Goal: Information Seeking & Learning: Learn about a topic

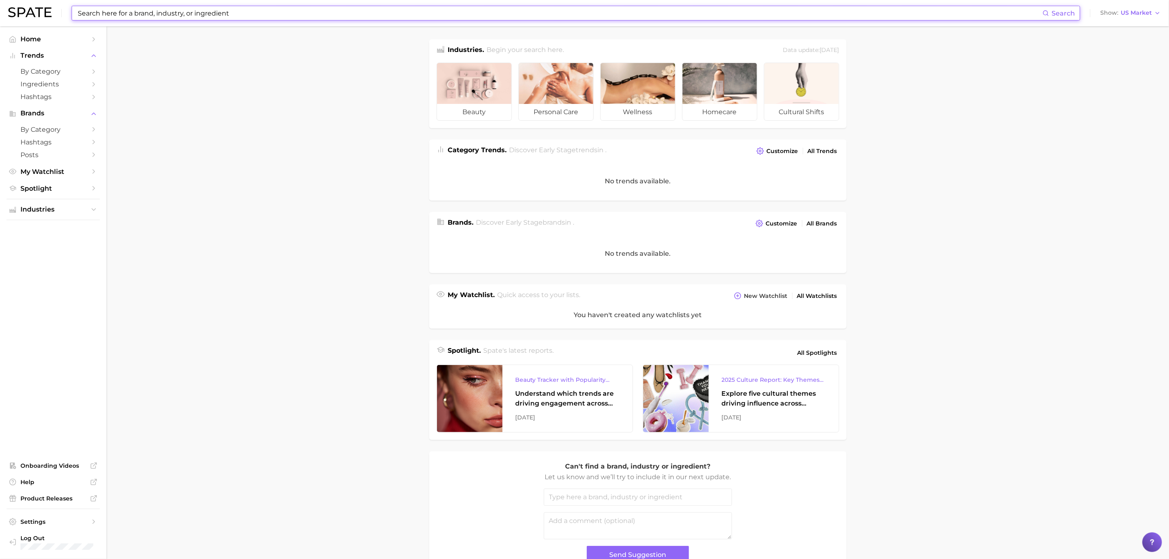
click at [123, 6] on input at bounding box center [560, 13] width 966 height 14
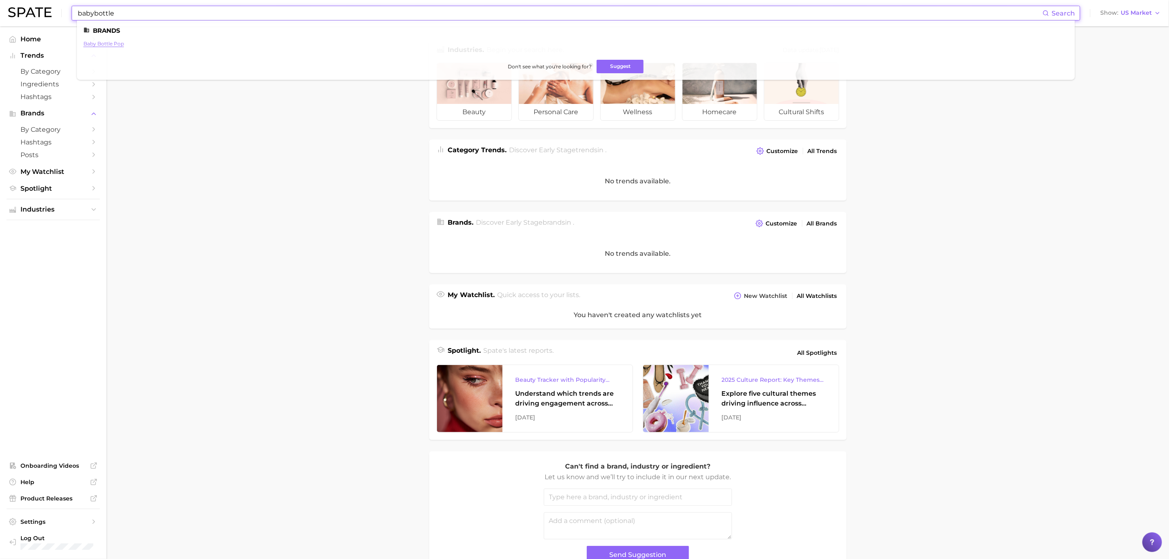
type input "babybottle"
click at [116, 46] on link "baby bottle pop" at bounding box center [104, 44] width 41 height 6
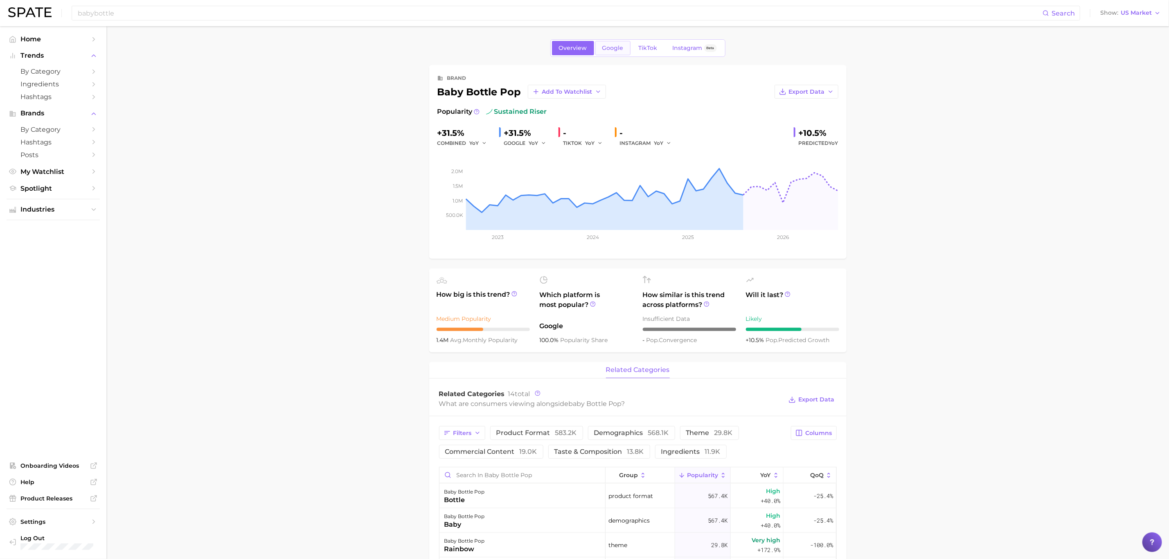
click at [625, 54] on link "Google" at bounding box center [613, 48] width 35 height 14
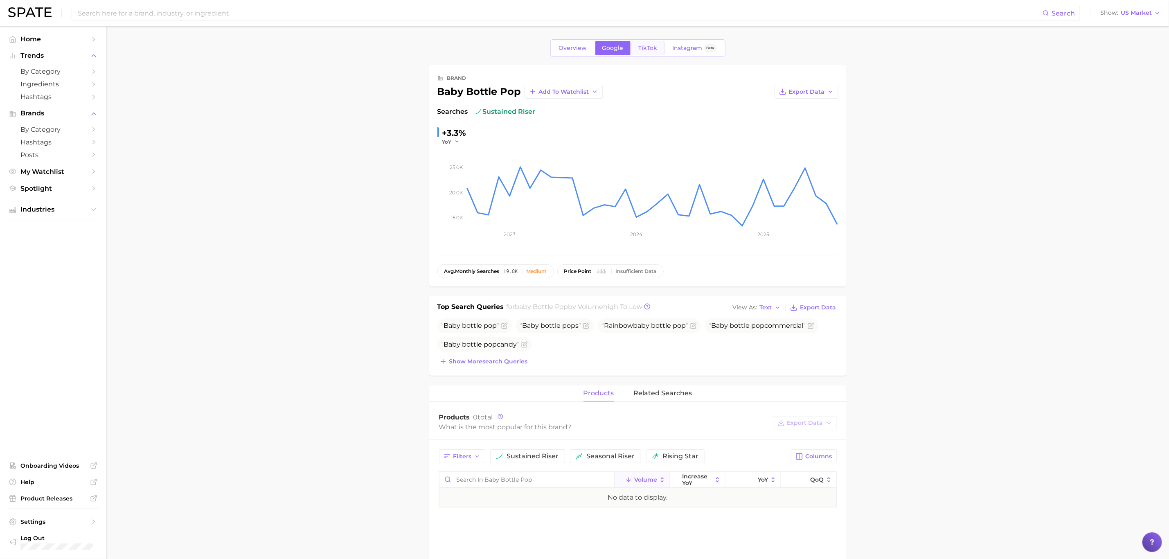
click at [660, 54] on link "TikTok" at bounding box center [648, 48] width 33 height 14
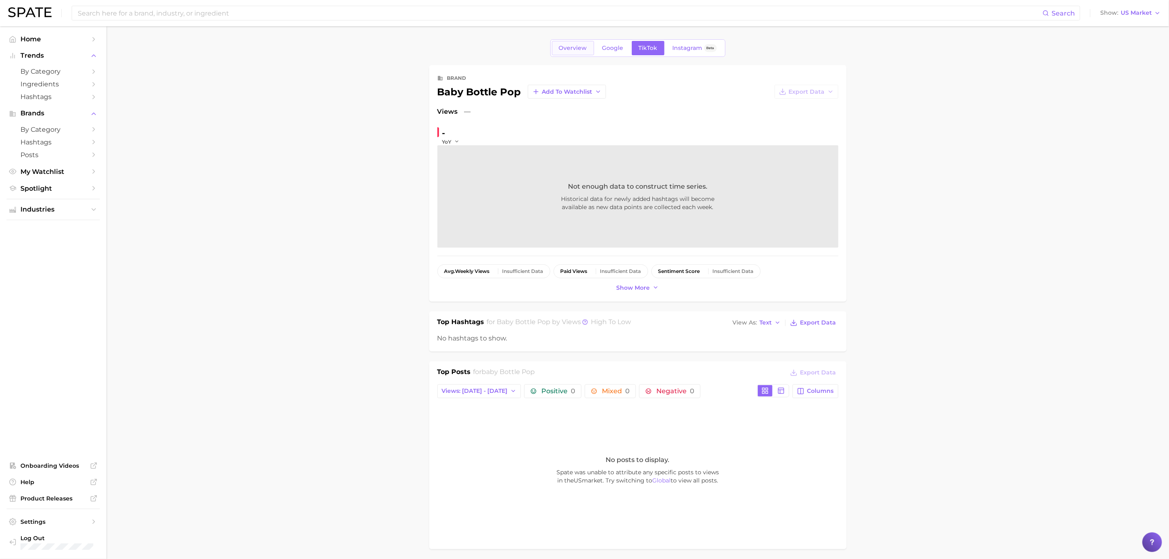
click at [580, 53] on link "Overview" at bounding box center [573, 48] width 42 height 14
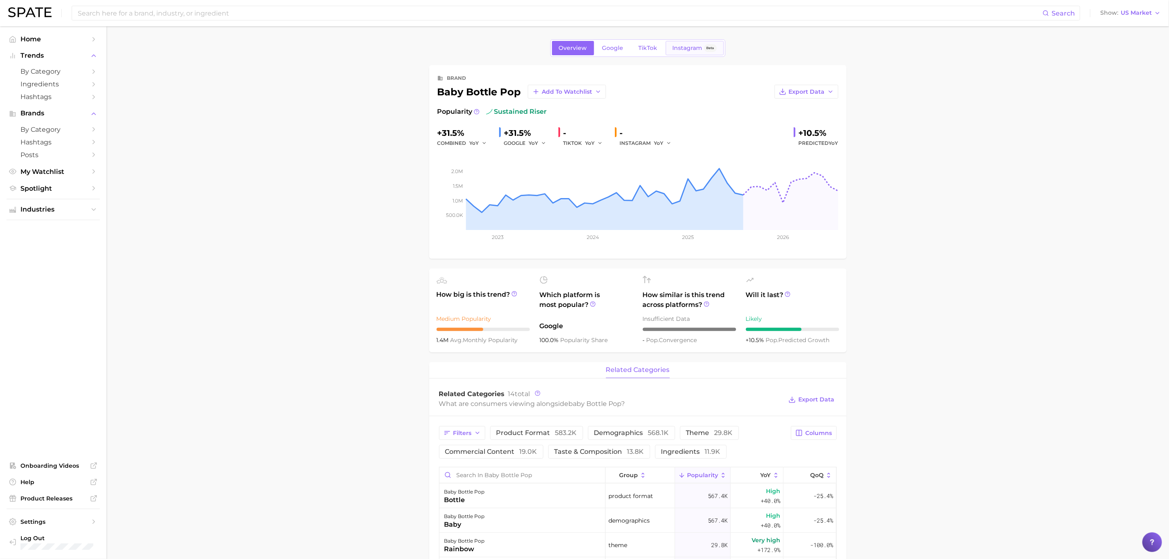
click at [680, 48] on span "Instagram" at bounding box center [688, 48] width 30 height 7
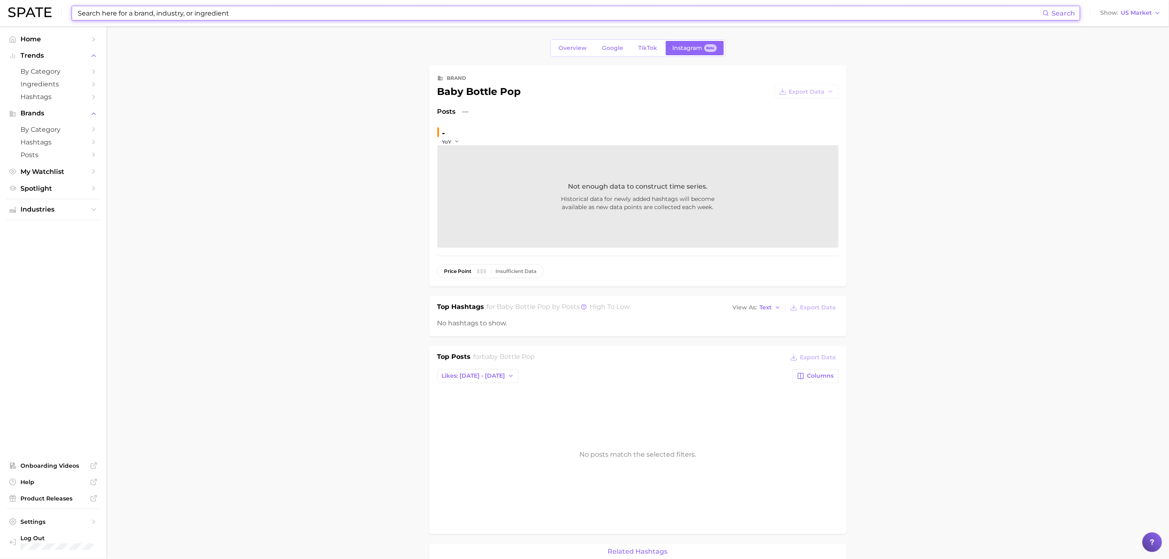
click at [151, 11] on input at bounding box center [560, 13] width 966 height 14
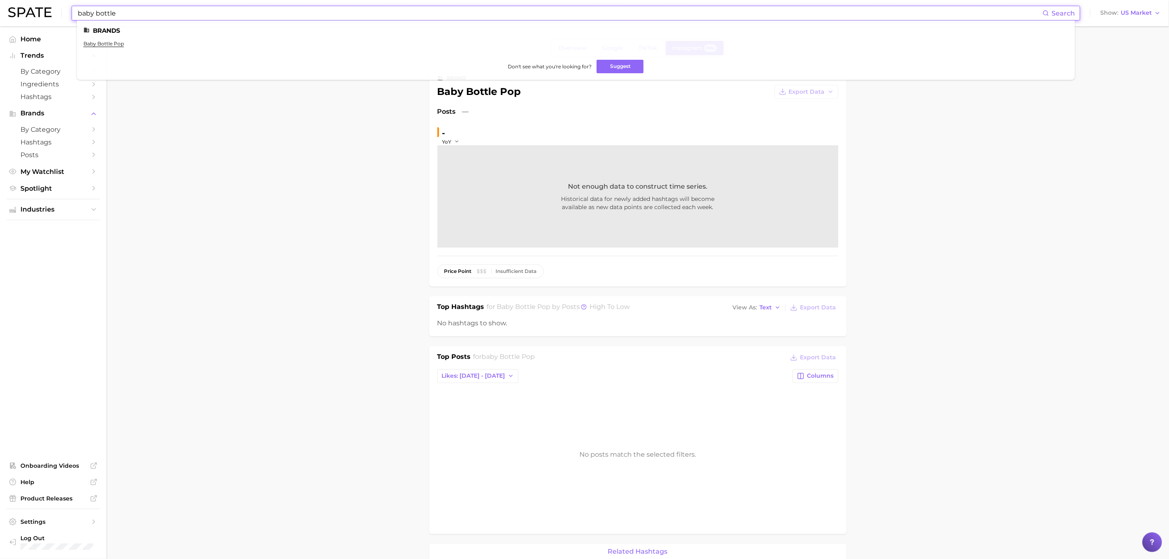
drag, startPoint x: 96, startPoint y: 15, endPoint x: 74, endPoint y: 13, distance: 22.6
click at [74, 13] on div "baby bottle Search Brands baby bottle pop Don't see what you're looking for? Su…" at bounding box center [576, 13] width 1009 height 15
type input "bottle"
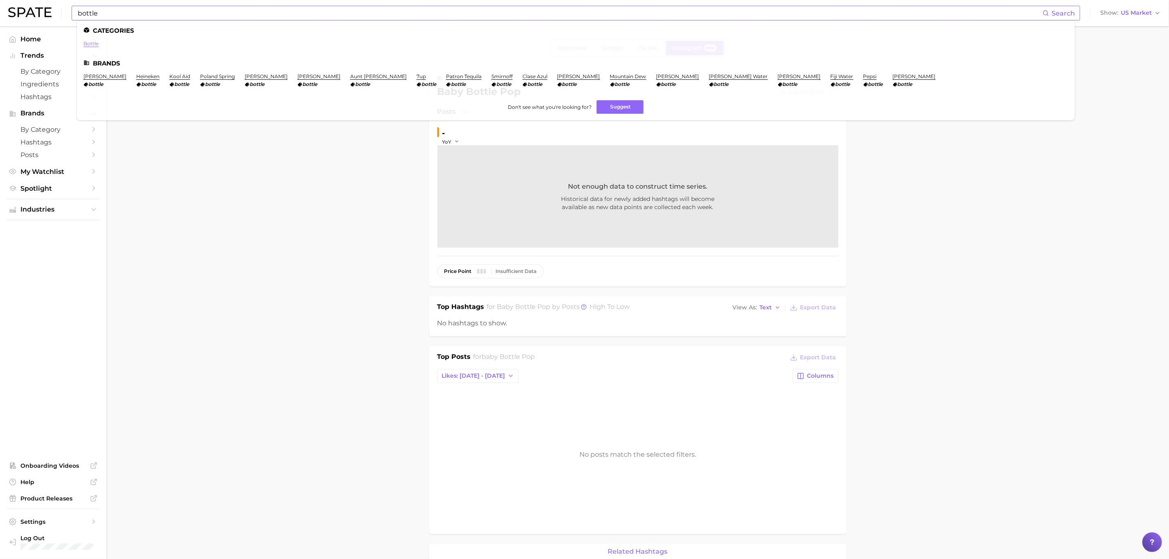
click at [91, 43] on link "bottle" at bounding box center [91, 44] width 15 height 6
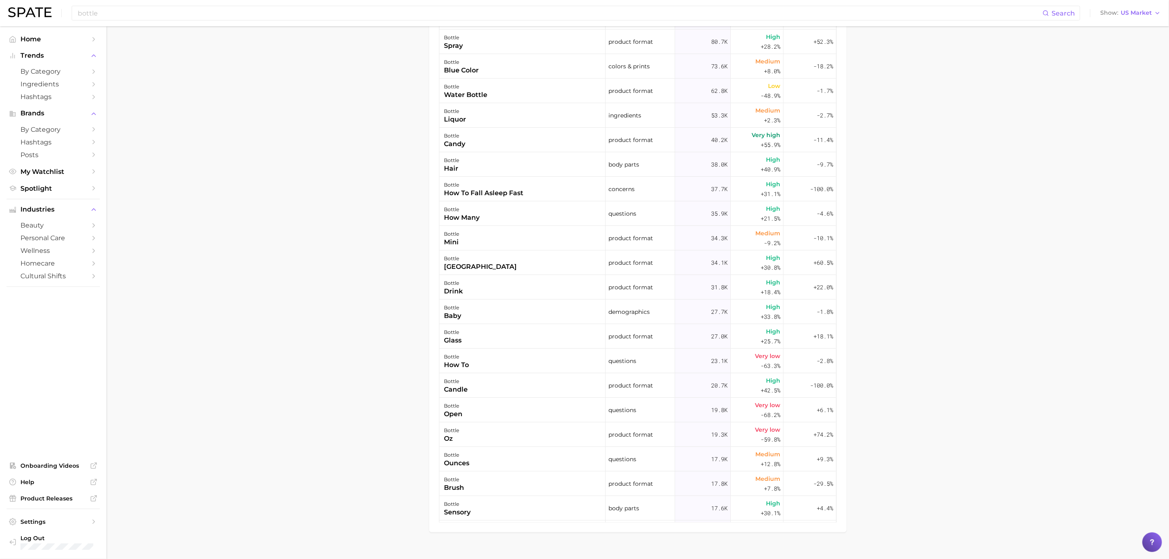
scroll to position [553, 0]
click at [467, 336] on div "bottle glass" at bounding box center [523, 331] width 166 height 25
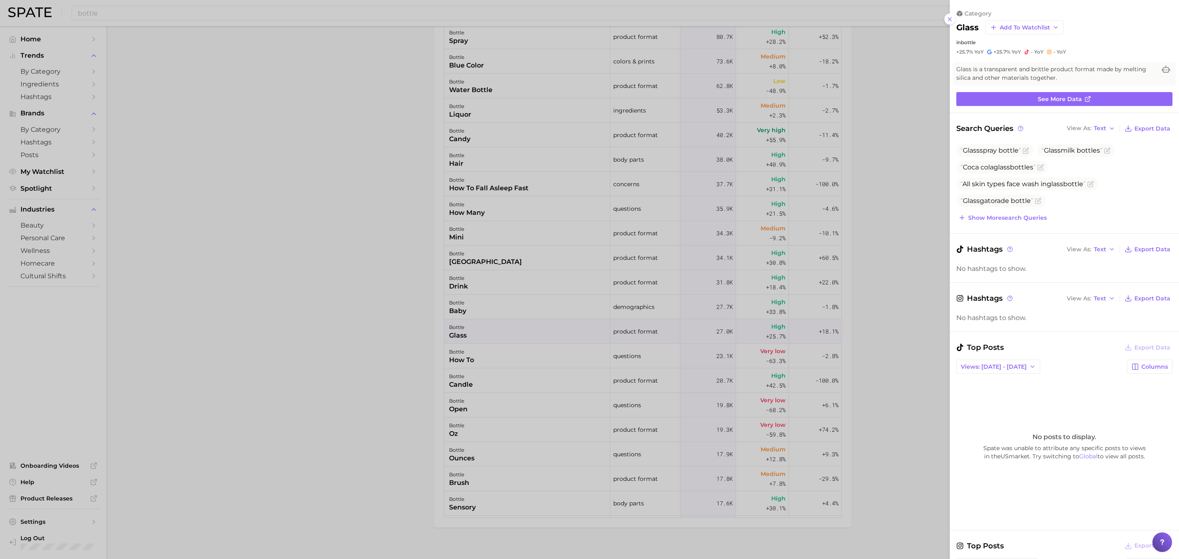
click at [409, 311] on div at bounding box center [589, 279] width 1179 height 559
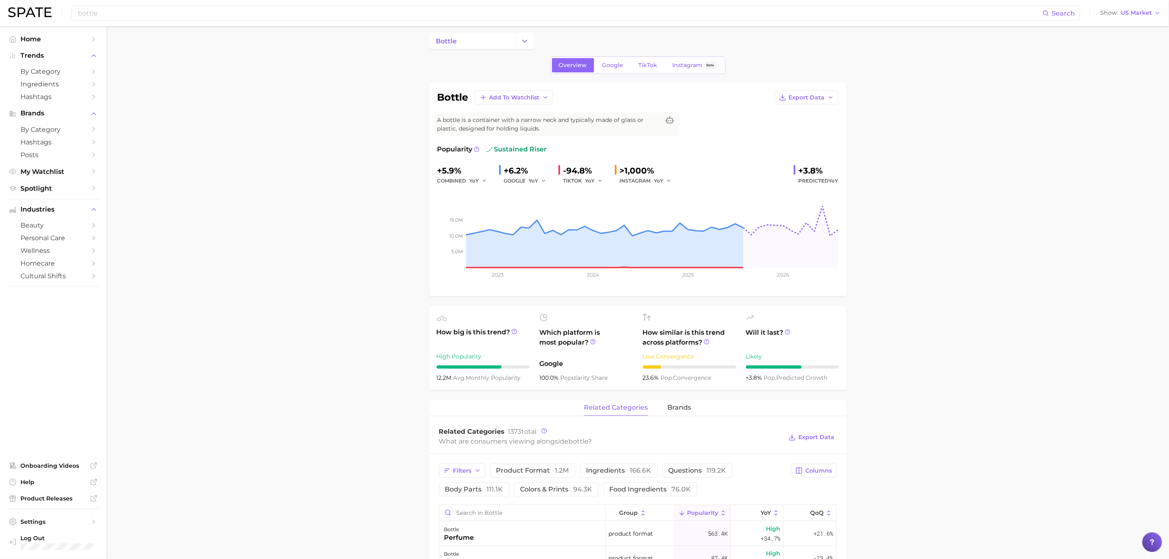
scroll to position [0, 0]
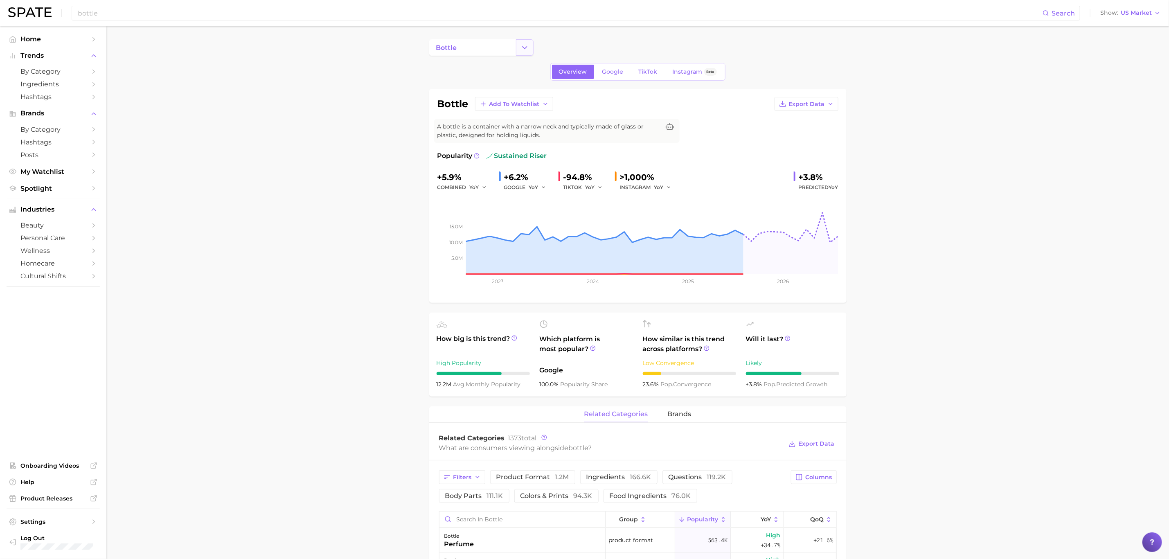
click at [523, 50] on icon "Change Category" at bounding box center [525, 47] width 9 height 9
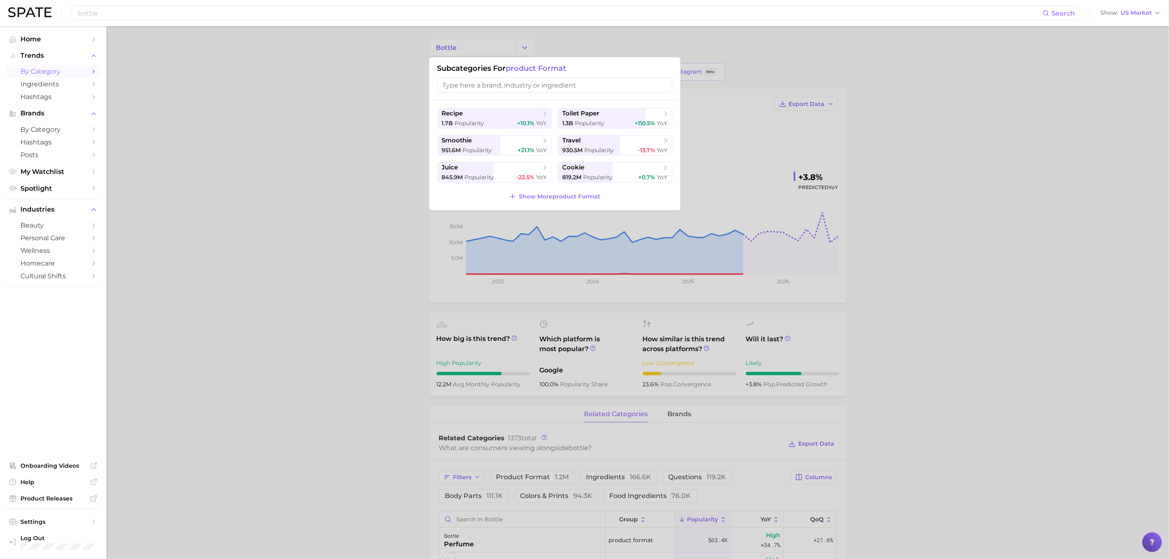
click at [42, 73] on span "by Category" at bounding box center [52, 72] width 65 height 8
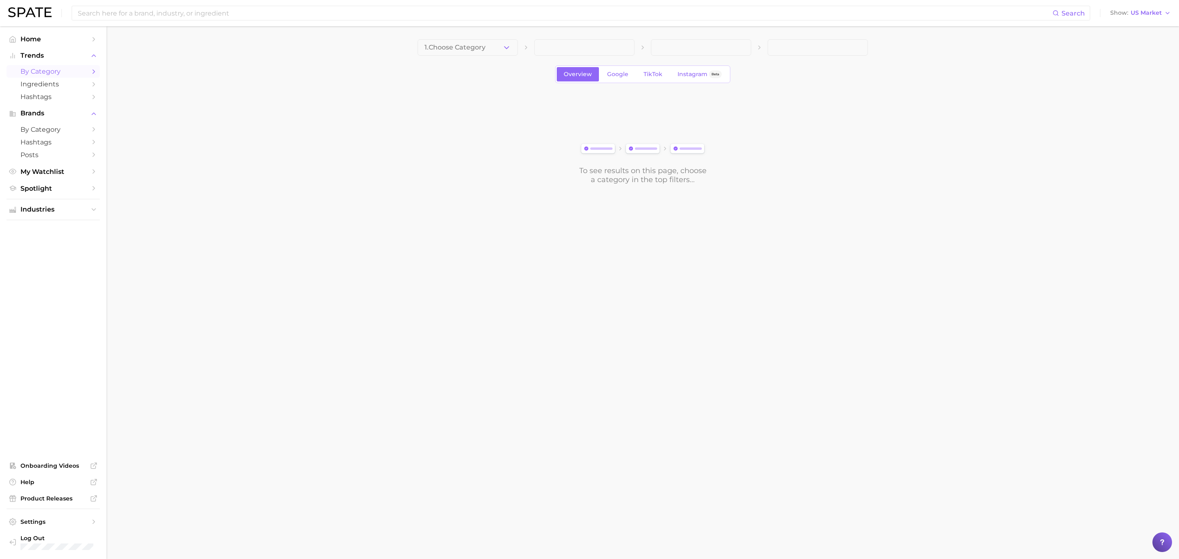
click at [47, 71] on span "by Category" at bounding box center [52, 72] width 65 height 8
click at [504, 48] on icon "button" at bounding box center [506, 47] width 9 height 9
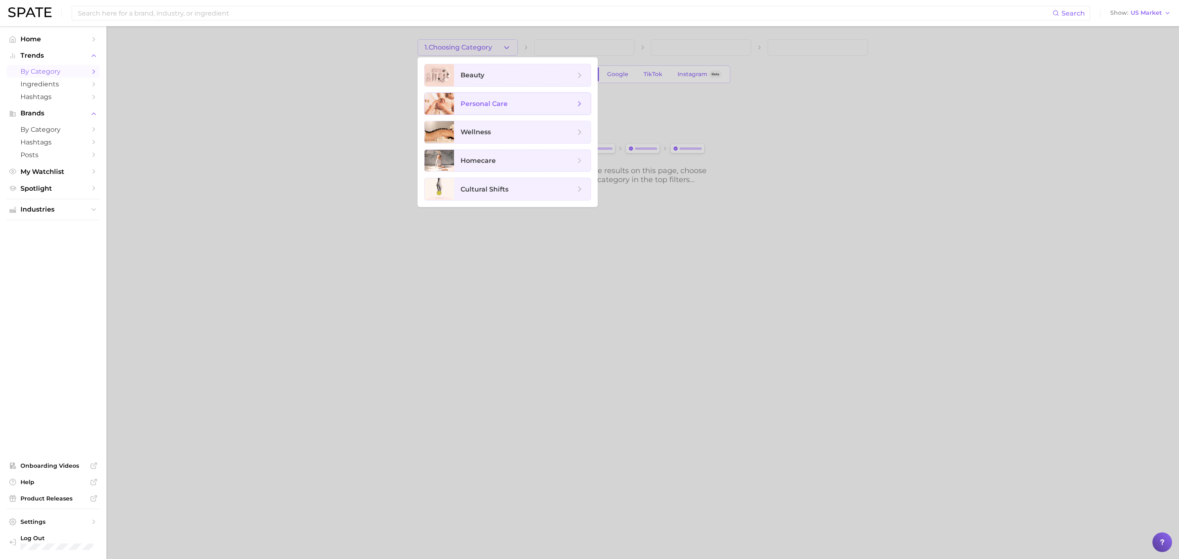
click at [485, 104] on span "personal care" at bounding box center [483, 104] width 47 height 8
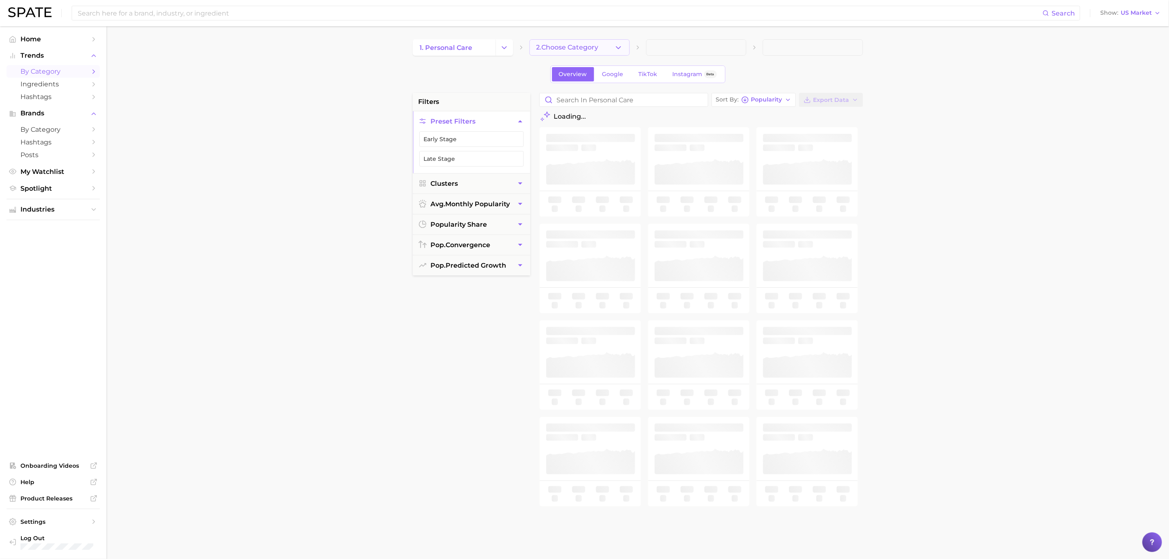
click at [582, 45] on span "2. Choose Category" at bounding box center [568, 47] width 62 height 7
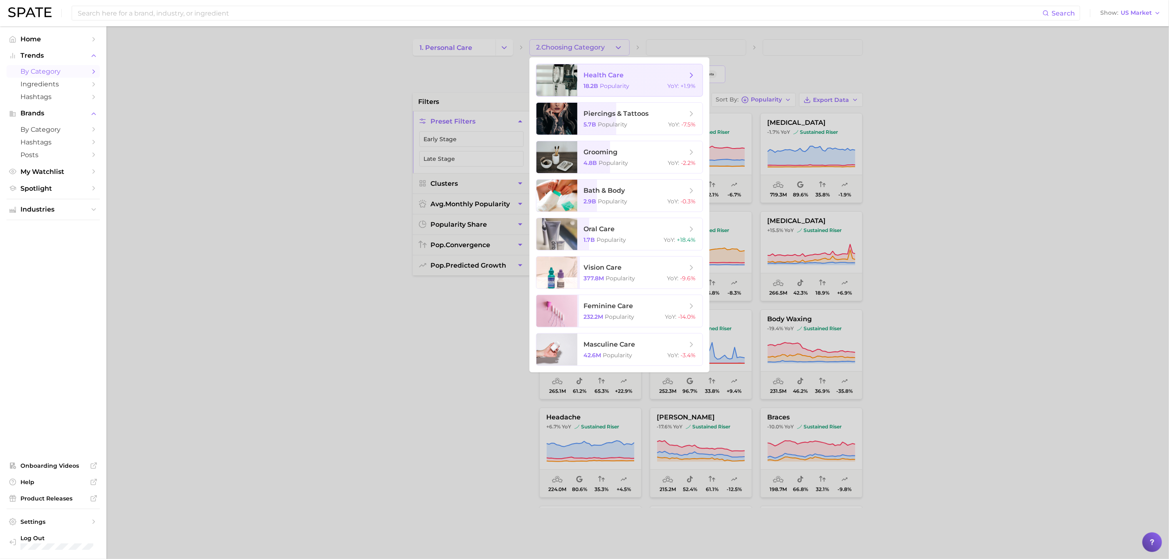
click at [594, 76] on span "health care" at bounding box center [604, 75] width 40 height 8
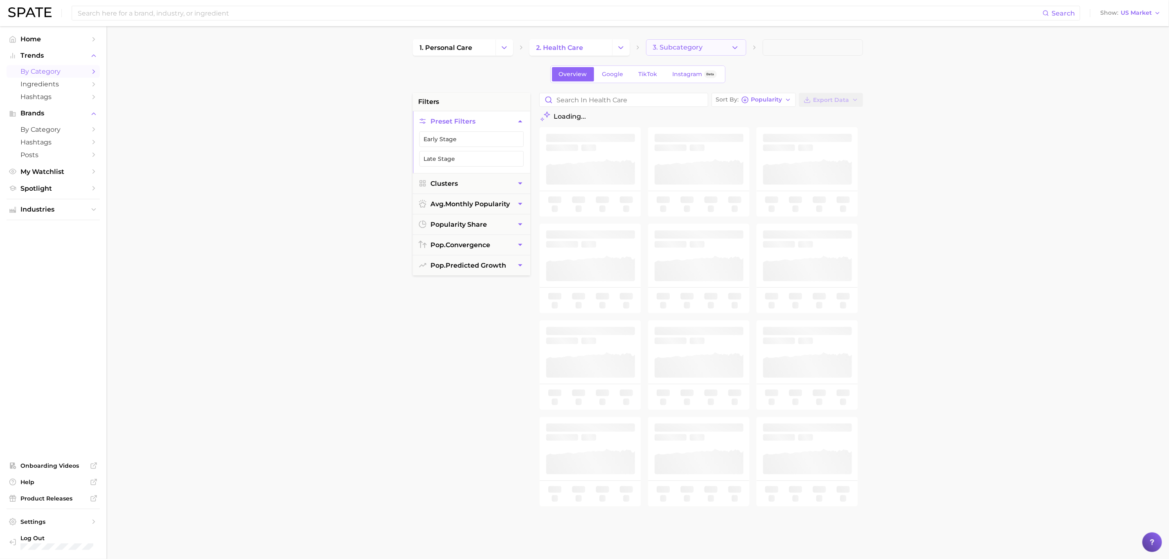
click at [699, 48] on span "3. Subcategory" at bounding box center [678, 47] width 50 height 7
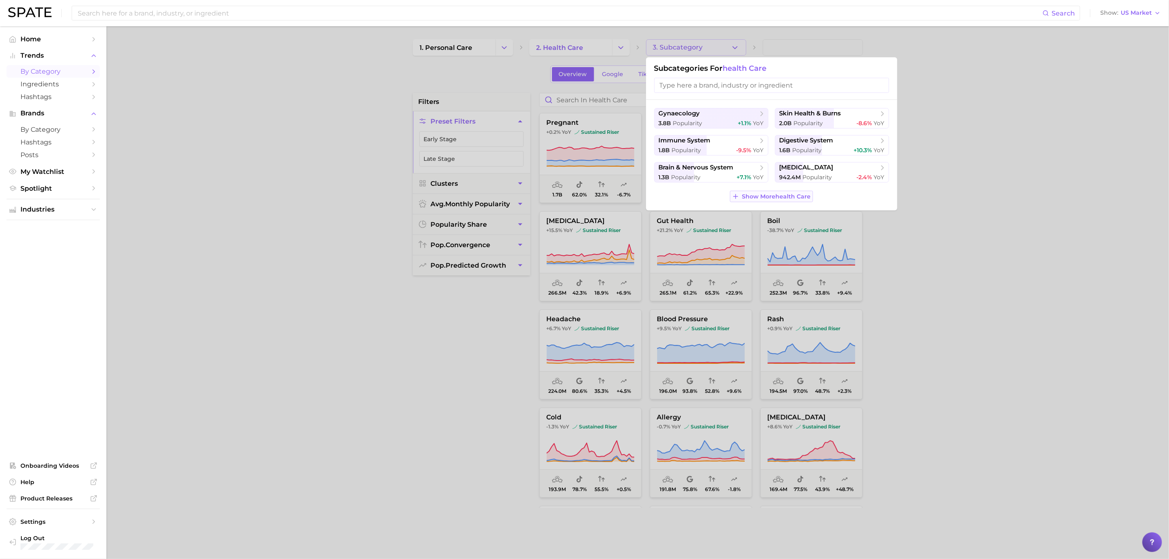
click at [744, 199] on span "Show More health care" at bounding box center [777, 196] width 69 height 7
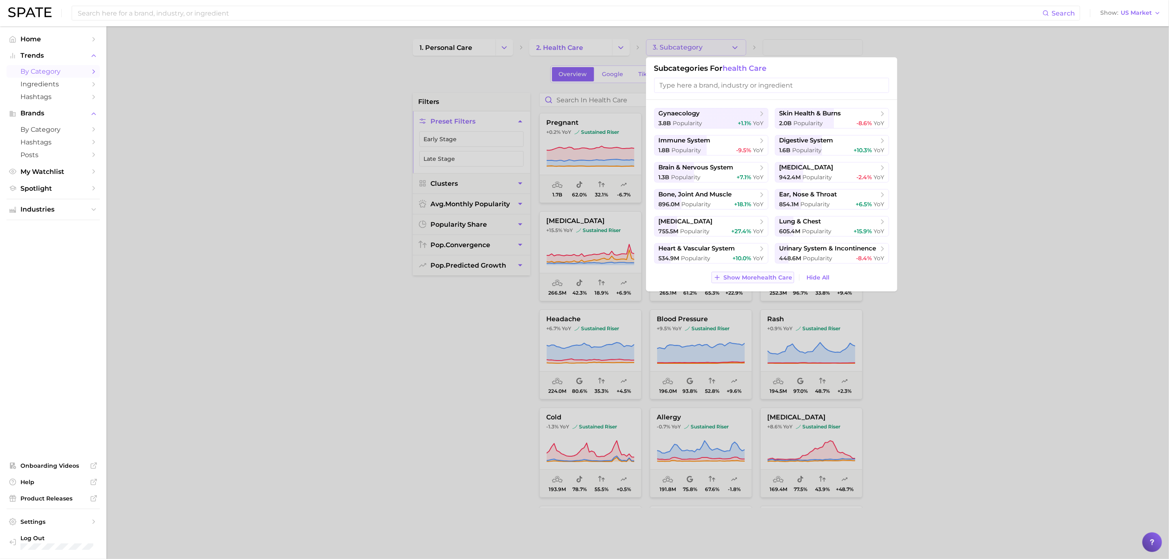
click at [764, 275] on span "Show More health care" at bounding box center [758, 277] width 69 height 7
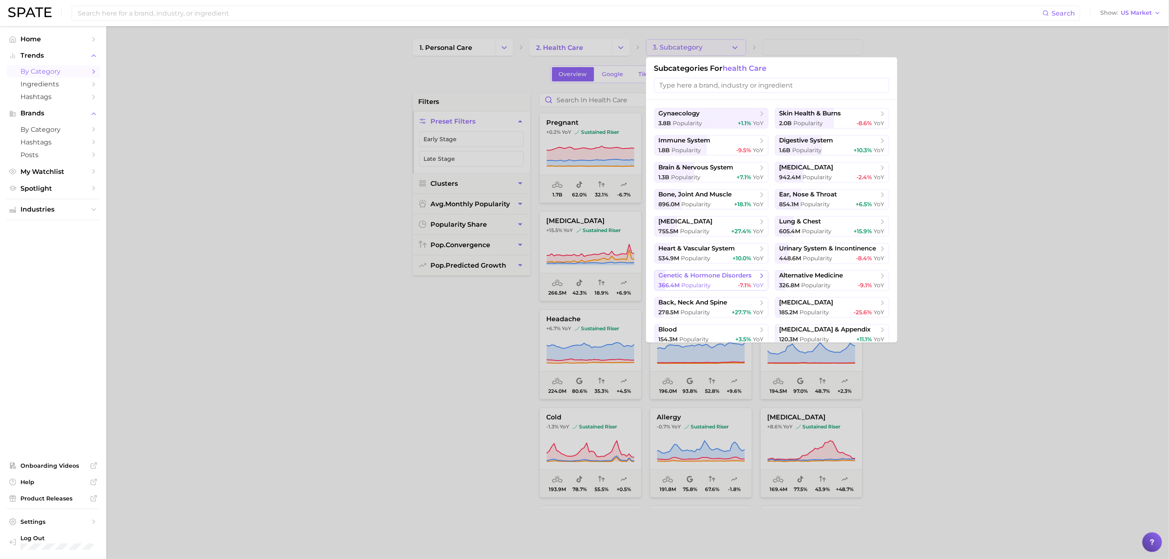
scroll to position [30, 0]
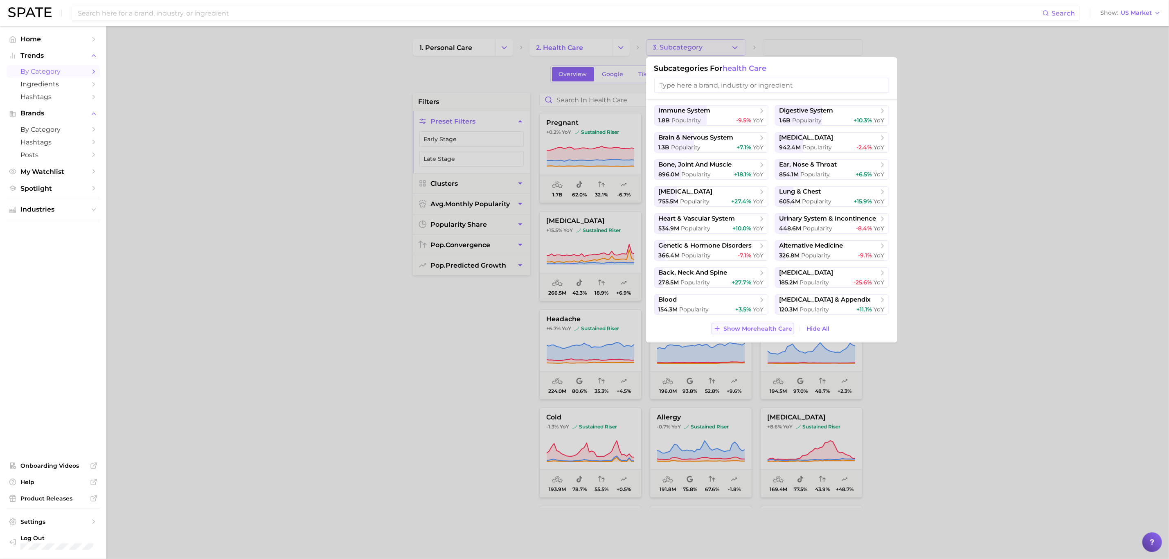
click at [763, 327] on span "Show More health care" at bounding box center [758, 328] width 69 height 7
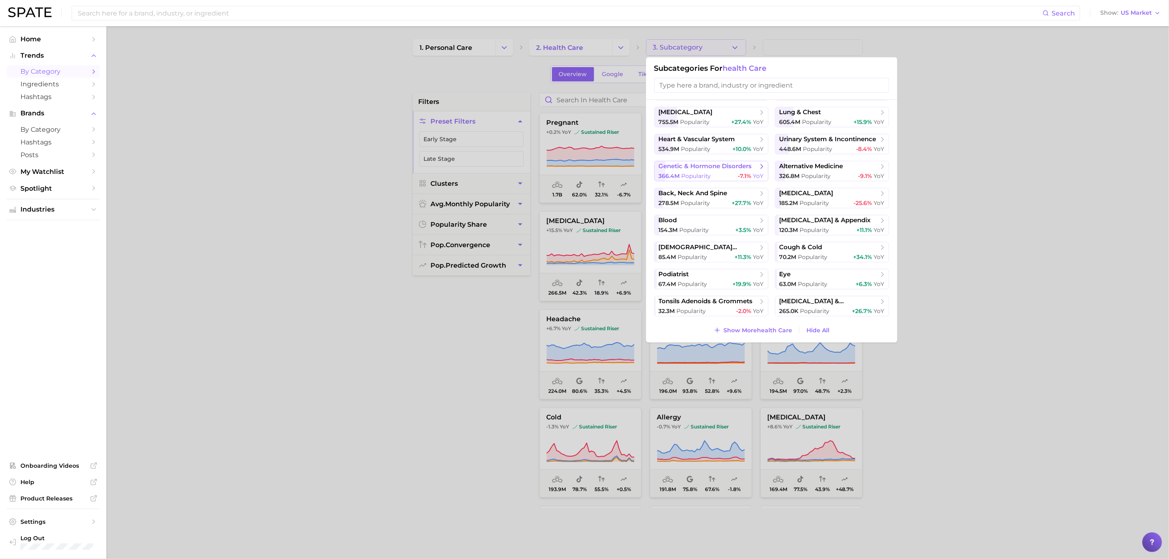
scroll to position [111, 0]
click at [731, 323] on div "gynaecology 3.8b Popularity +1.1% YoY skin health & burns 2.0b Popularity -8.6%…" at bounding box center [771, 221] width 251 height 243
click at [731, 326] on span "Show More health care" at bounding box center [758, 328] width 69 height 7
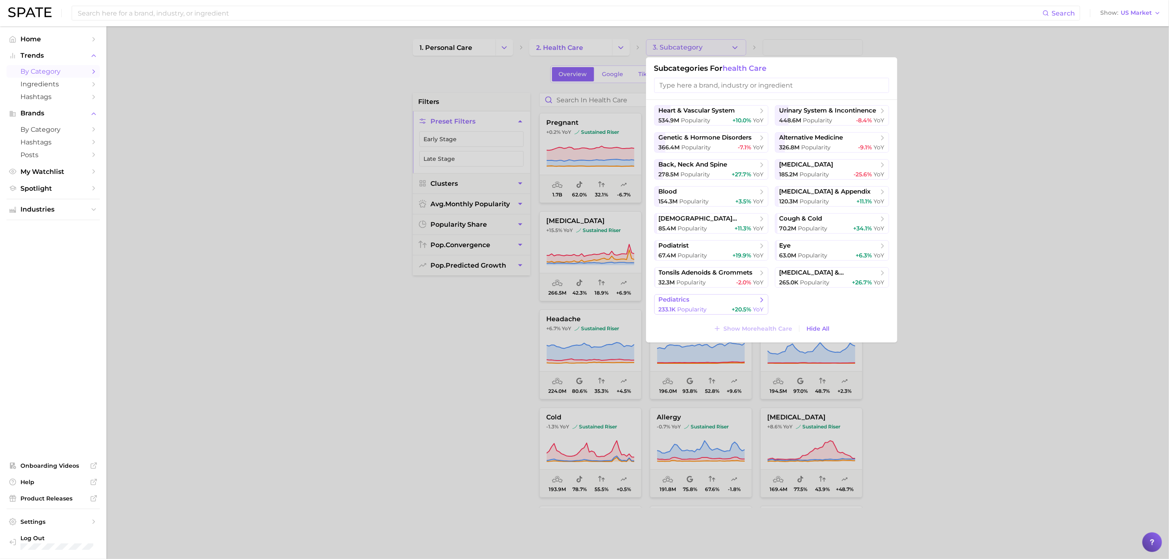
click at [682, 304] on span "pediatrics" at bounding box center [708, 300] width 99 height 8
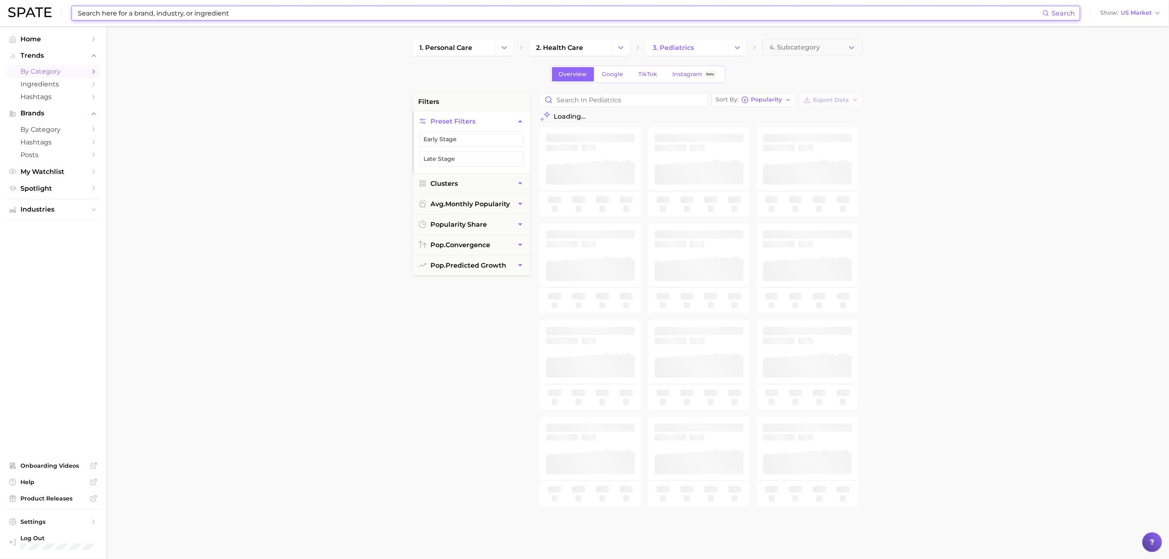
click at [799, 20] on input at bounding box center [560, 13] width 966 height 14
click at [805, 47] on span "4. Subcategory" at bounding box center [795, 47] width 51 height 7
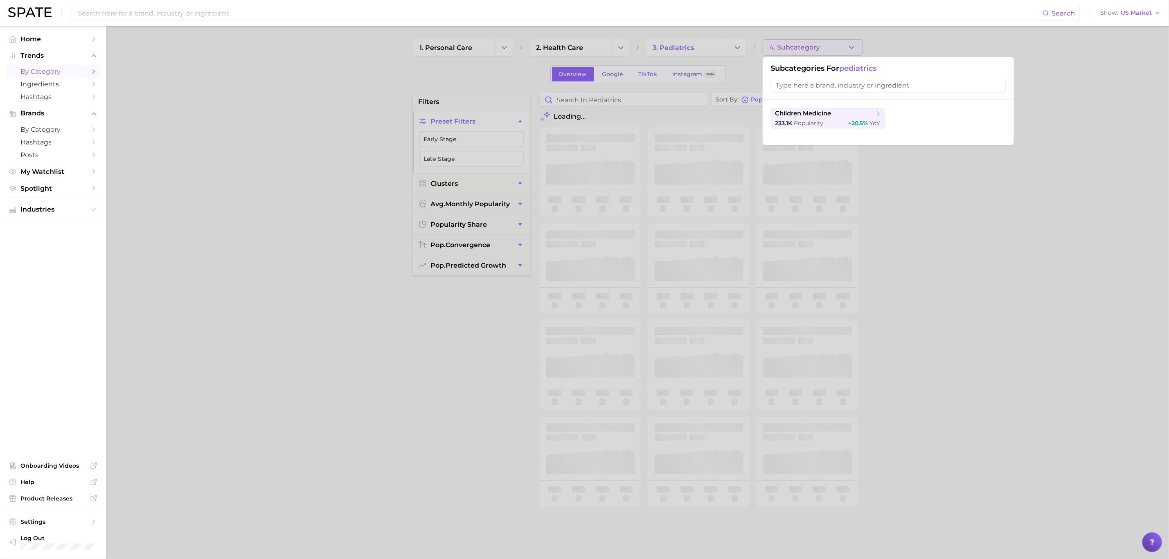
click at [805, 47] on div at bounding box center [584, 279] width 1169 height 559
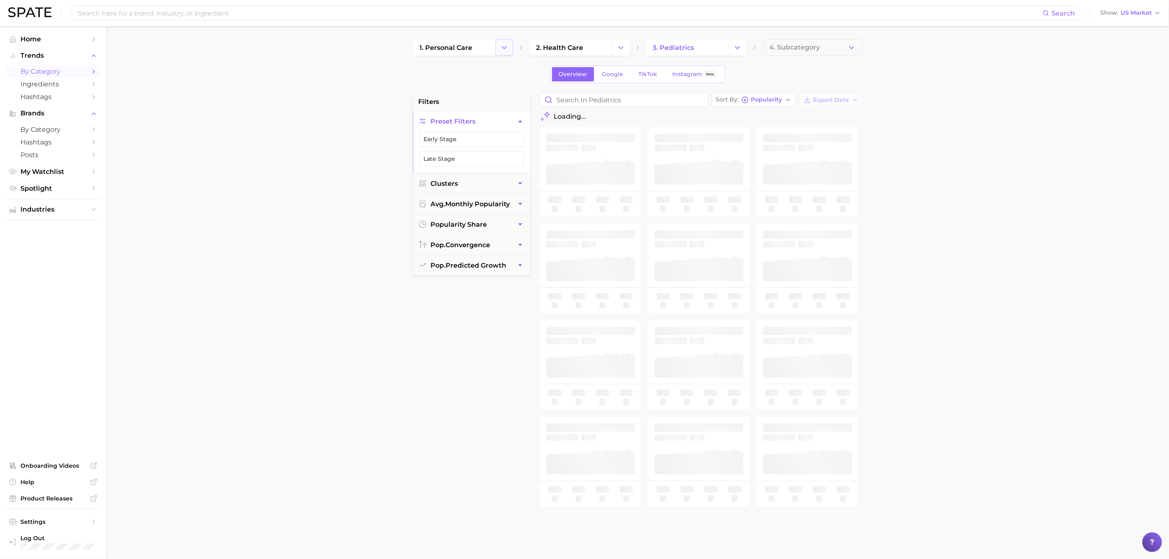
click at [504, 47] on icon "Change Category" at bounding box center [504, 47] width 9 height 9
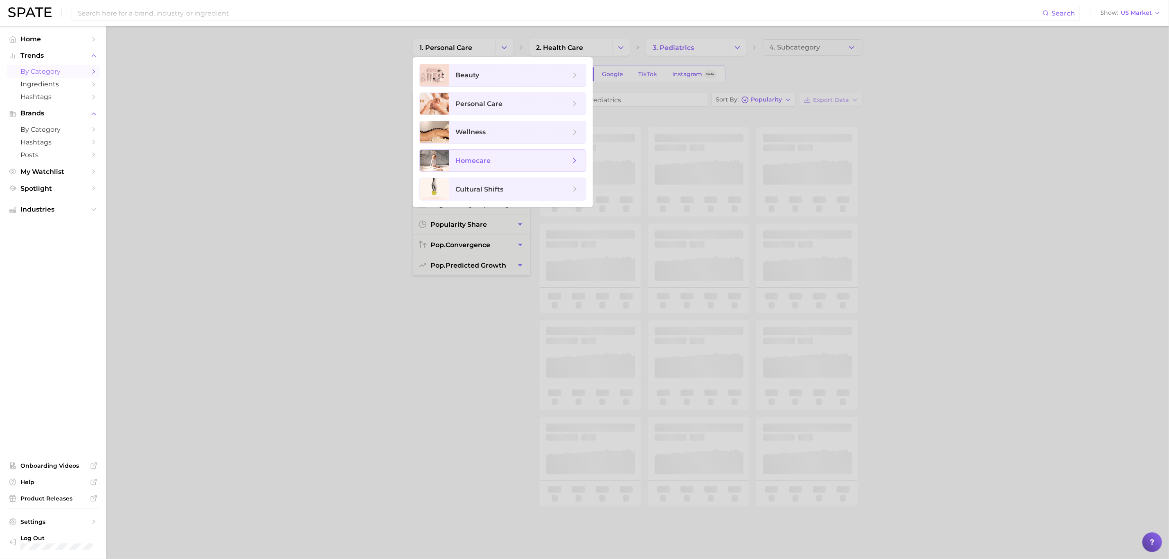
click at [511, 161] on span "homecare" at bounding box center [513, 160] width 115 height 9
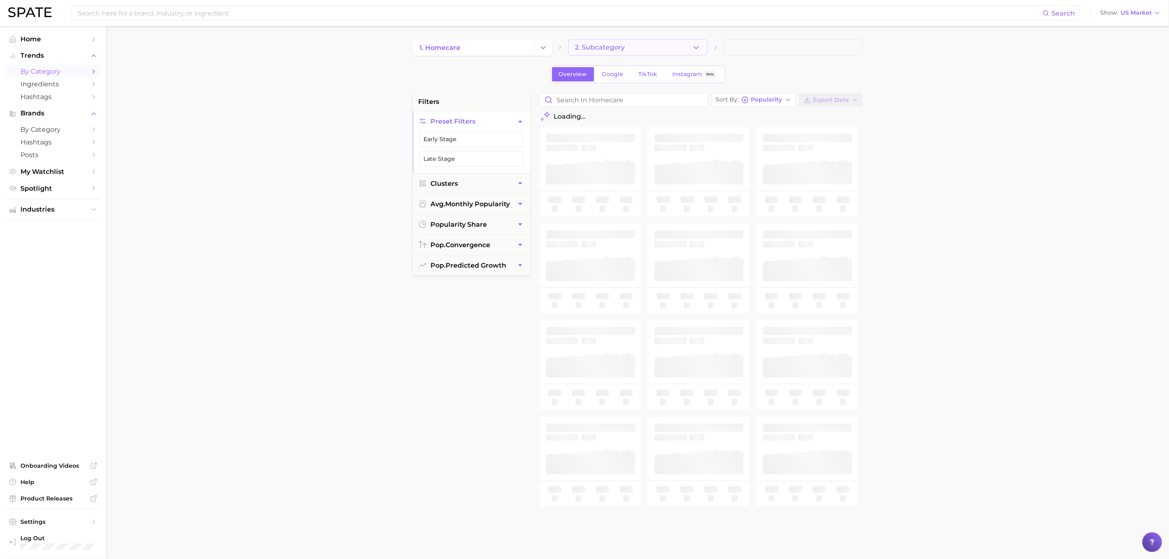
click at [618, 50] on span "2. Subcategory" at bounding box center [601, 47] width 50 height 7
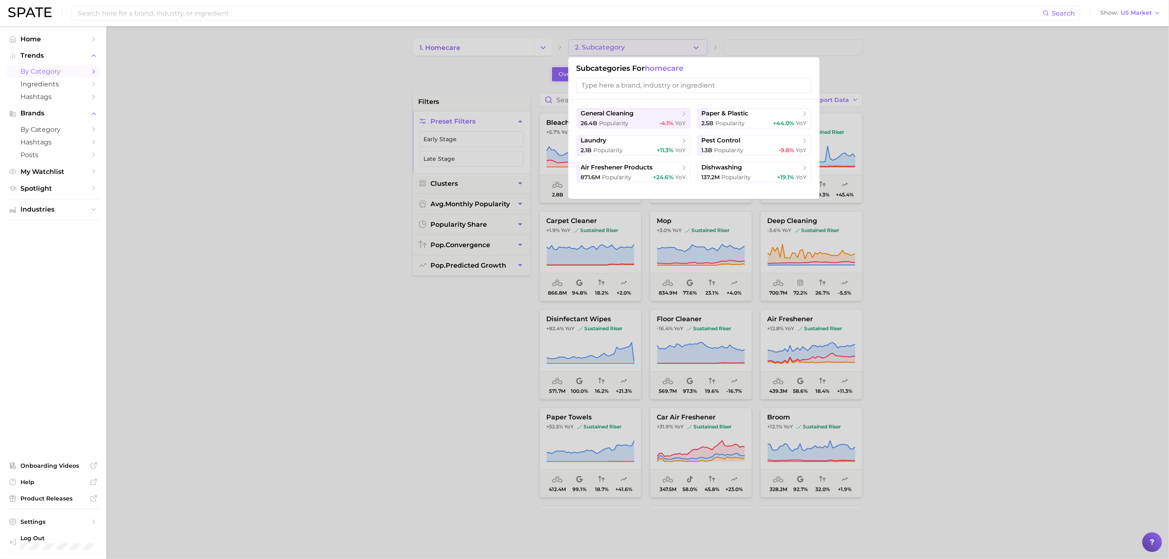
click at [618, 50] on div at bounding box center [584, 279] width 1169 height 559
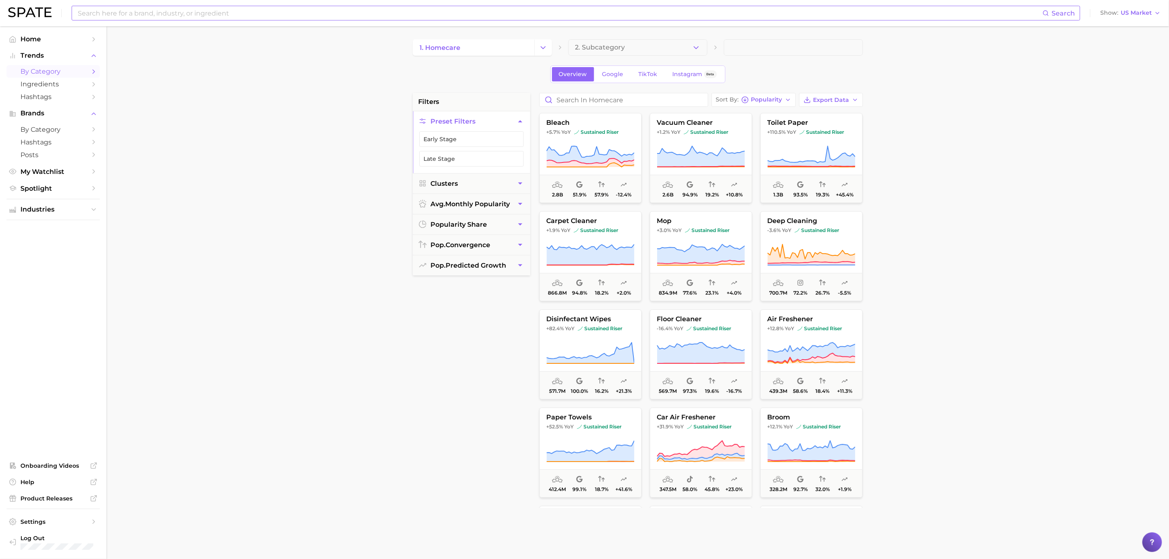
click at [408, 15] on input at bounding box center [560, 13] width 966 height 14
type input "baby"
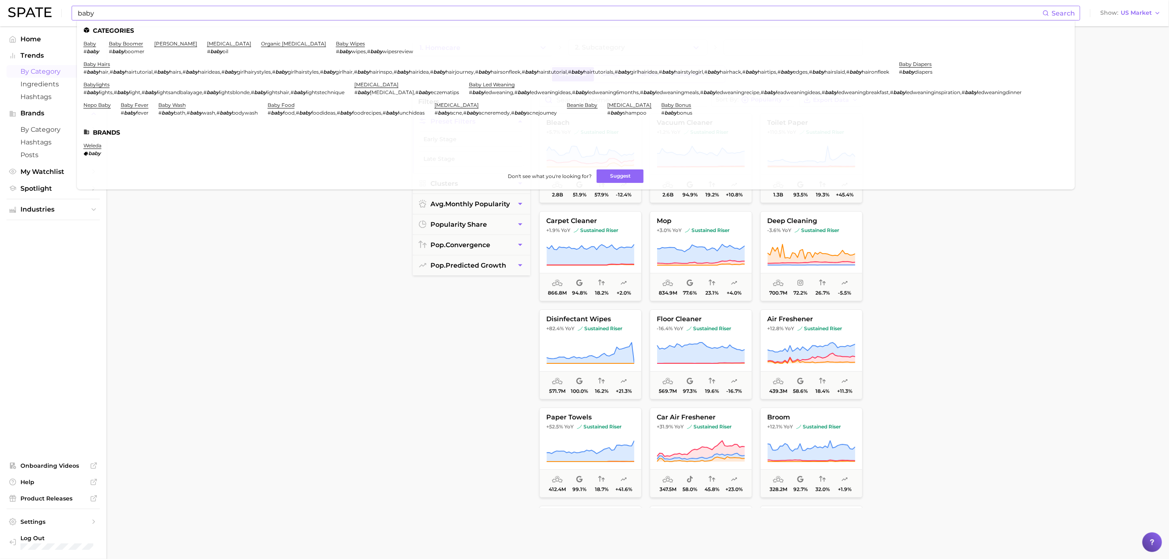
click at [96, 42] on li "baby # baby" at bounding box center [92, 48] width 16 height 14
click at [91, 43] on link "baby" at bounding box center [90, 44] width 13 height 6
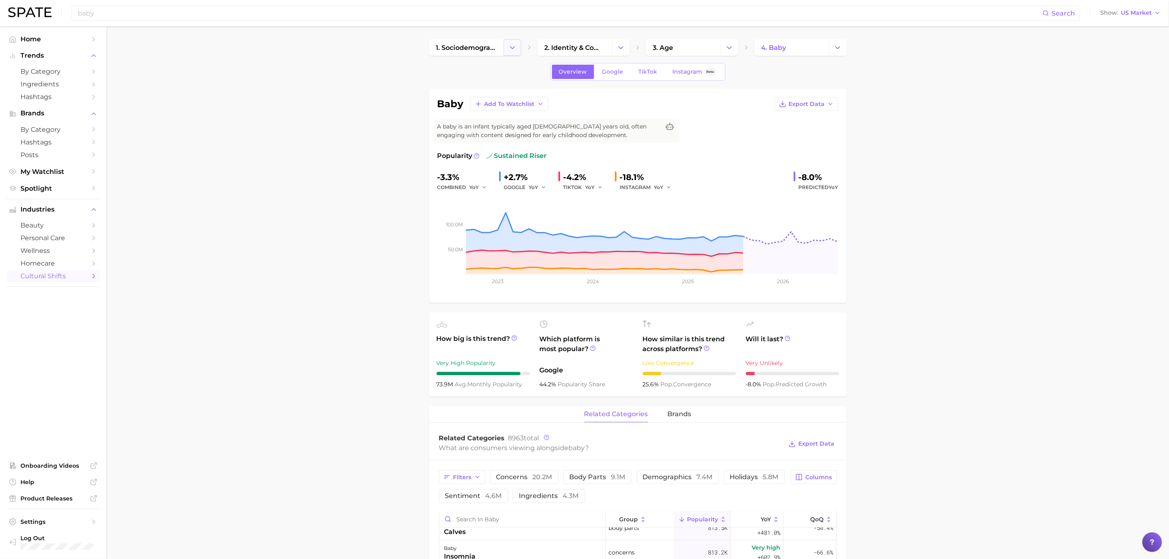
click at [508, 53] on button "Change Category" at bounding box center [513, 47] width 18 height 16
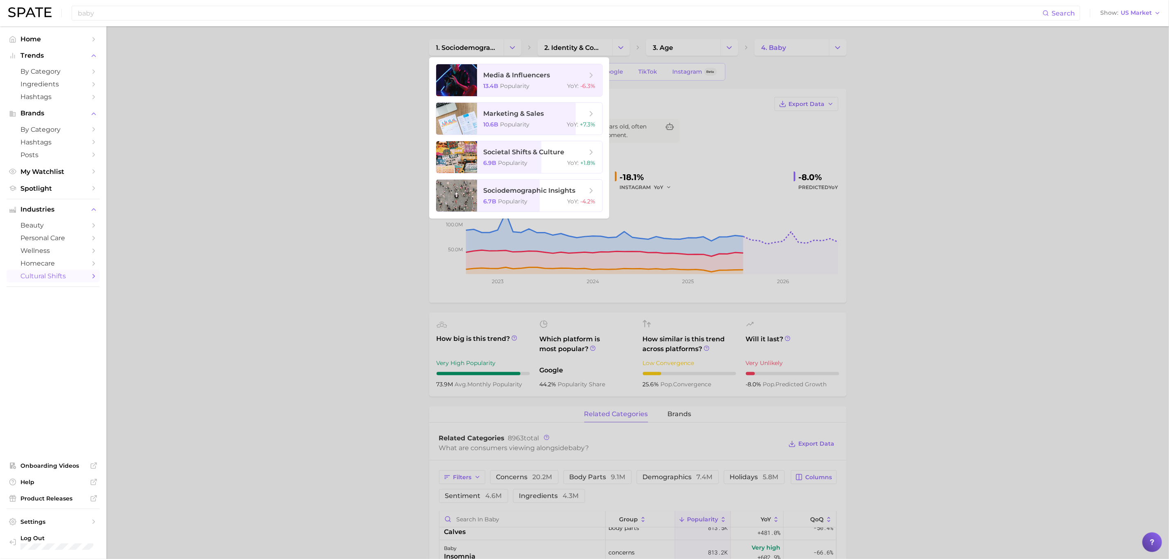
click at [624, 46] on div at bounding box center [584, 279] width 1169 height 559
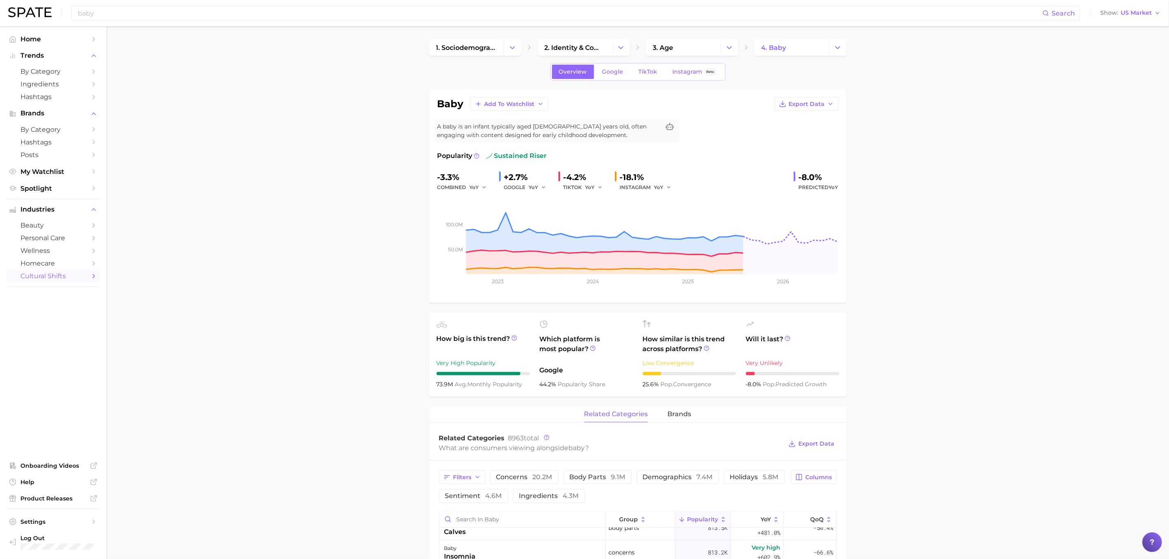
click at [624, 46] on icon "Change Category" at bounding box center [621, 47] width 9 height 9
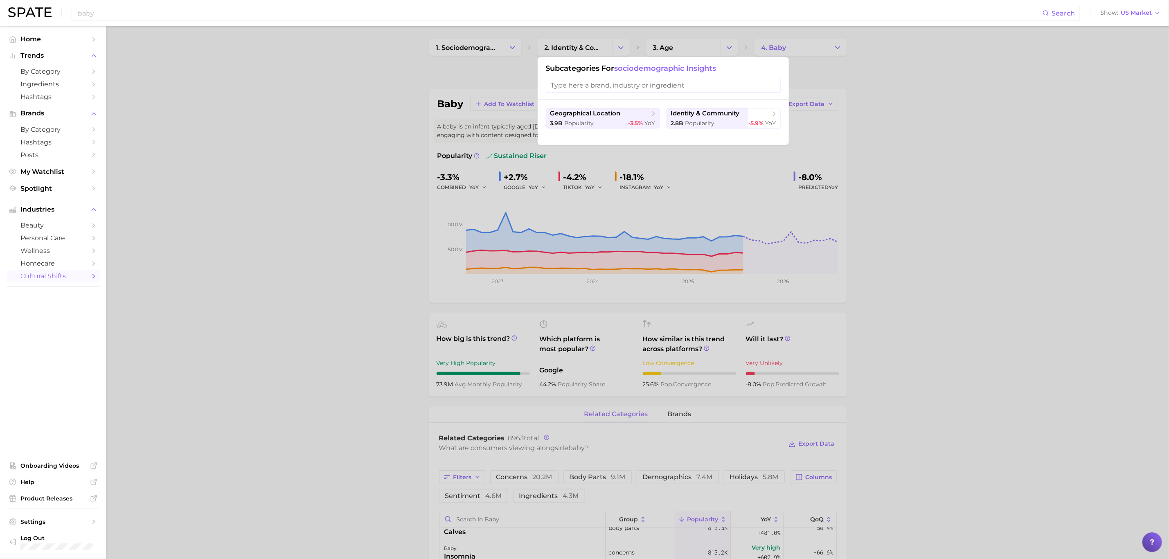
click at [624, 46] on div at bounding box center [584, 279] width 1169 height 559
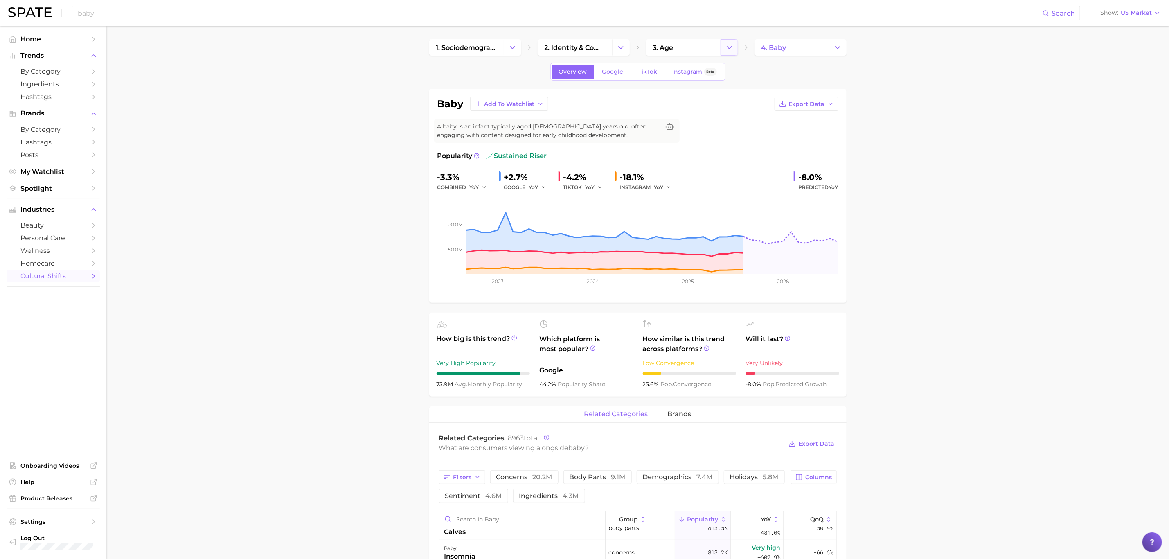
click at [731, 45] on icon "Change Category" at bounding box center [729, 47] width 9 height 9
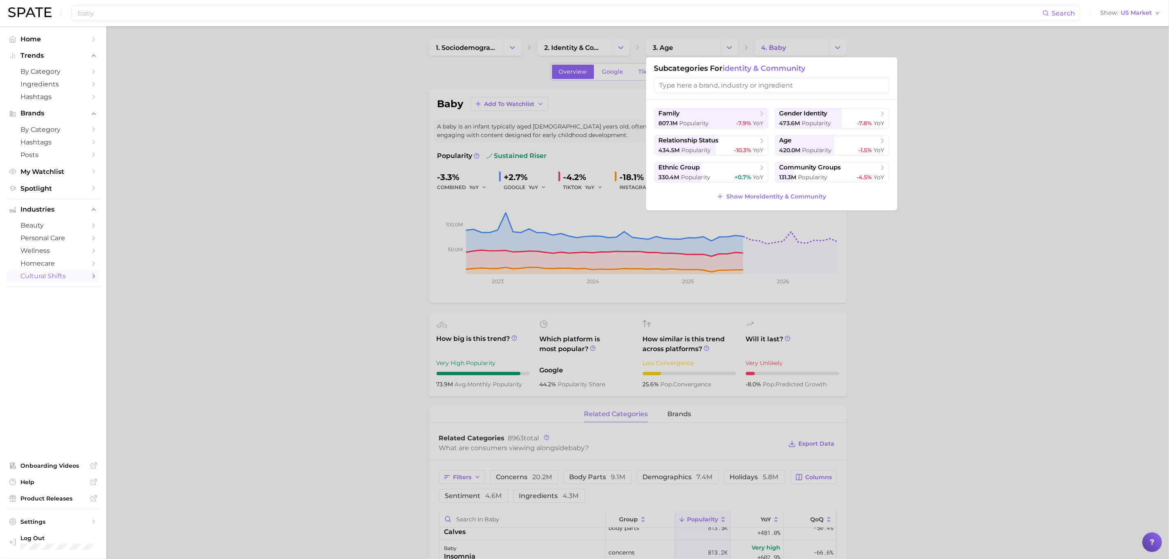
click at [731, 45] on div at bounding box center [584, 279] width 1169 height 559
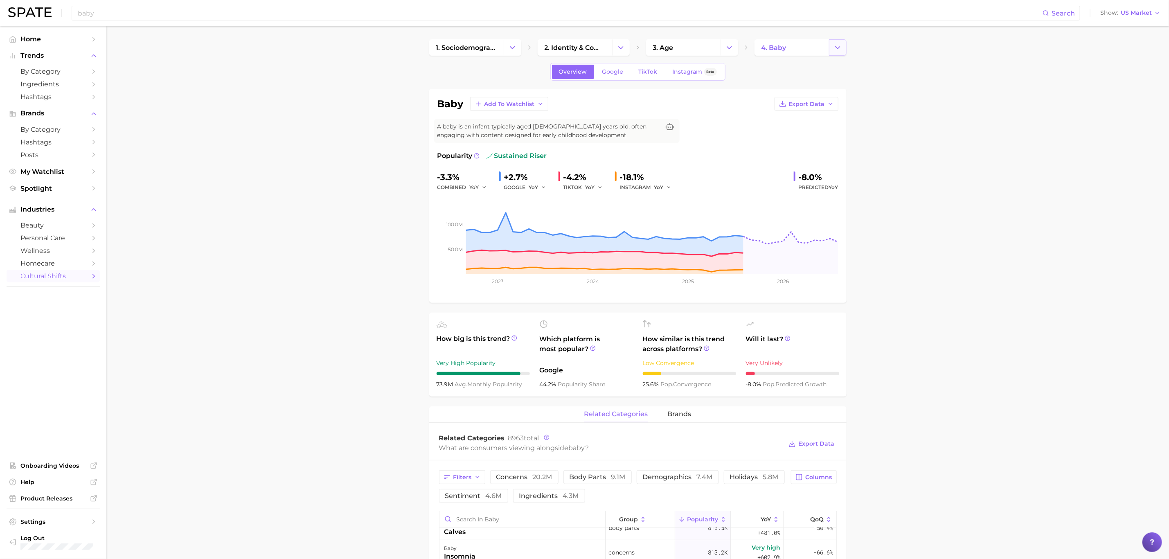
click at [834, 48] on icon "Change Category" at bounding box center [838, 47] width 9 height 9
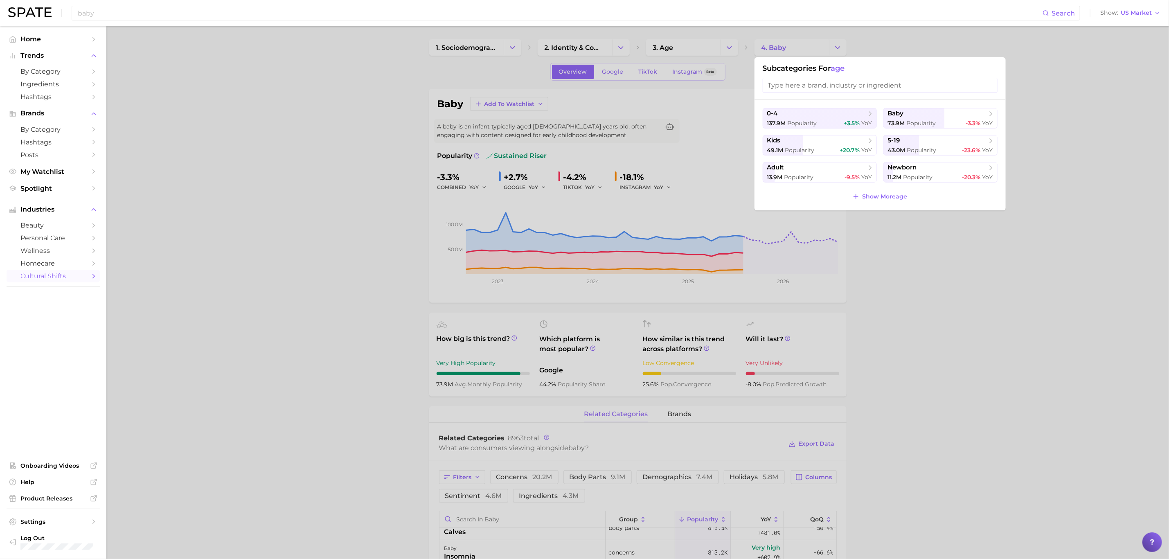
click at [837, 43] on div at bounding box center [584, 279] width 1169 height 559
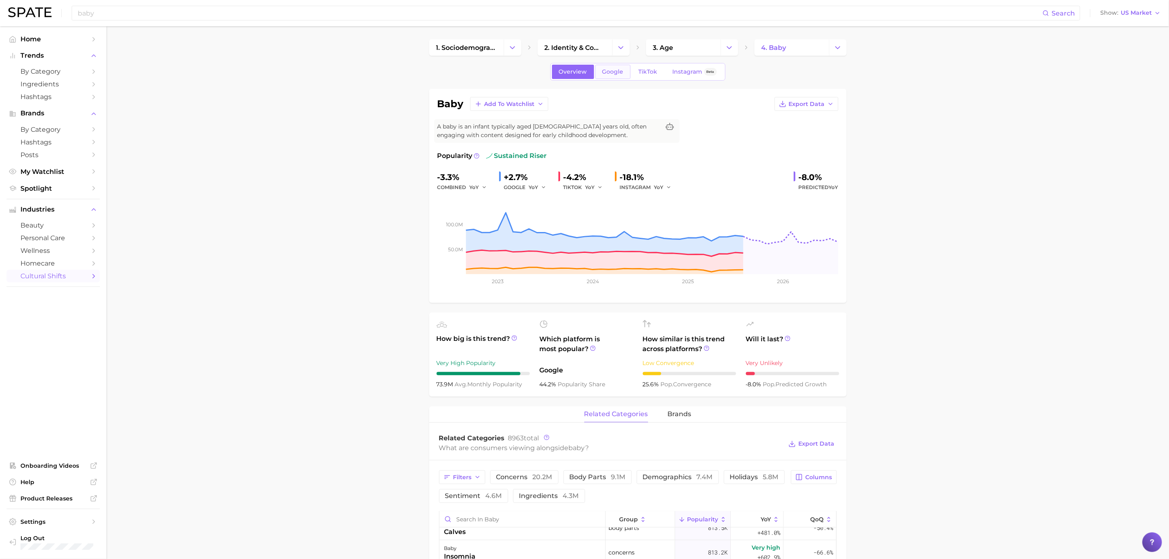
click at [621, 74] on span "Google" at bounding box center [613, 71] width 21 height 7
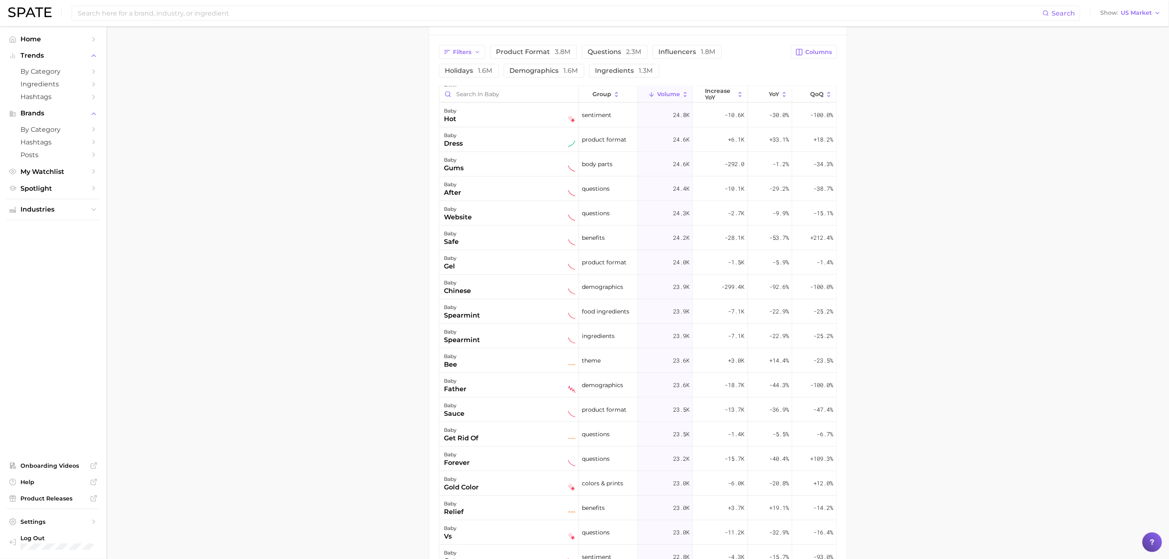
scroll to position [4421, 0]
